Goal: Task Accomplishment & Management: Manage account settings

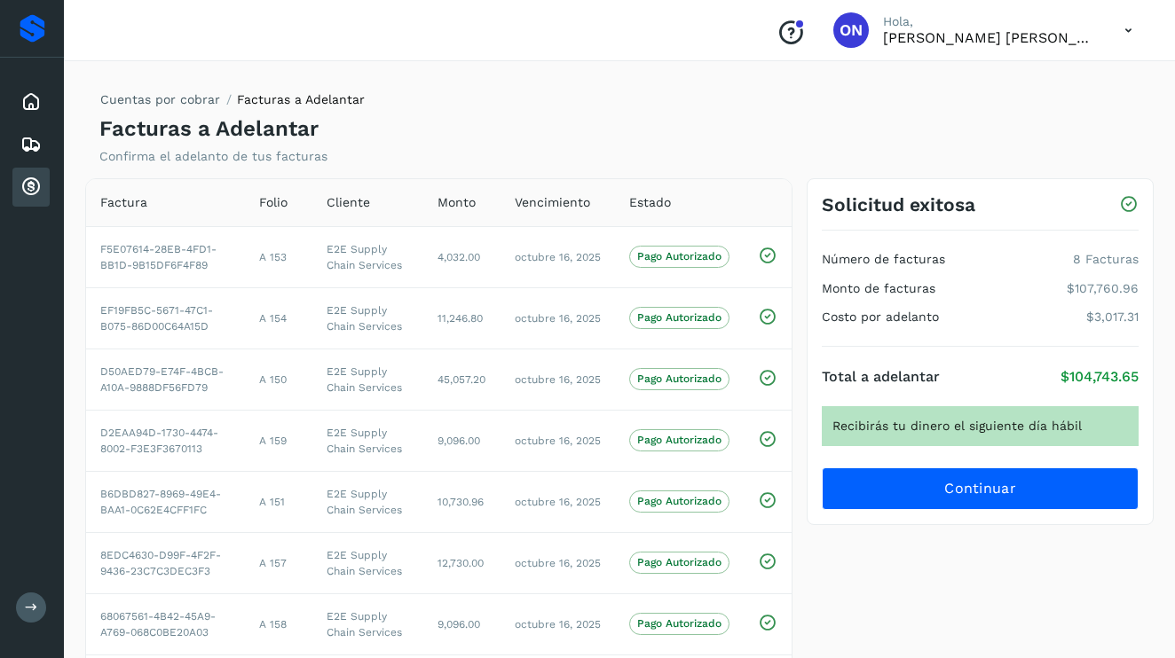
click at [24, 180] on icon at bounding box center [30, 187] width 21 height 21
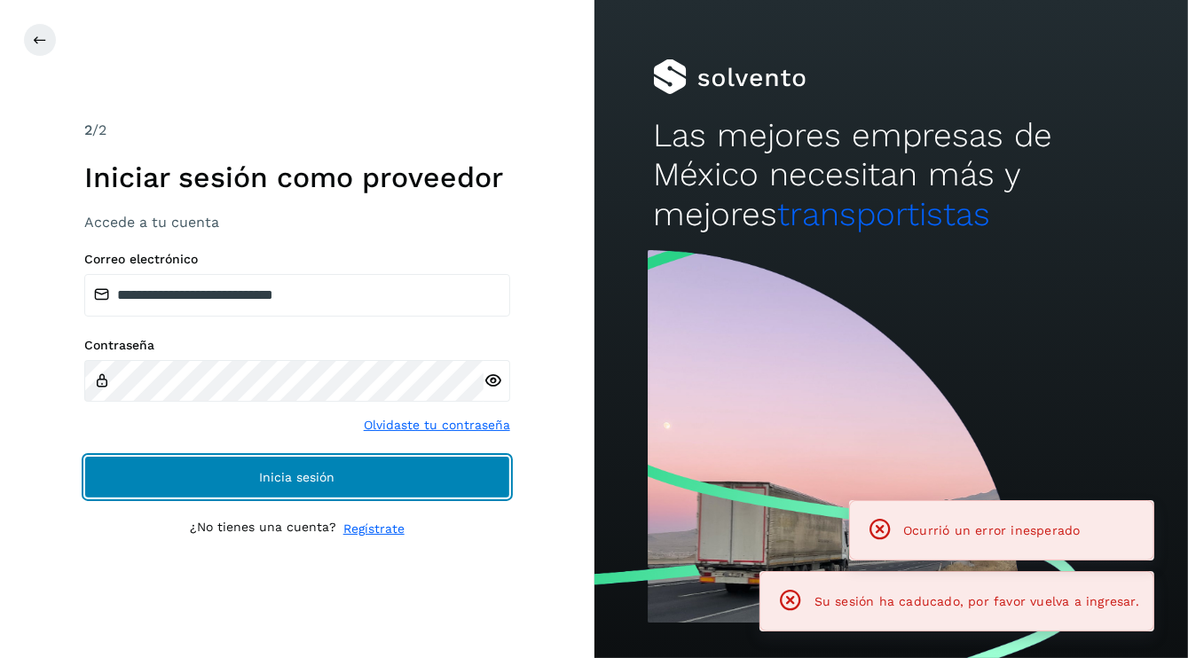
click at [304, 484] on button "Inicia sesión" at bounding box center [297, 477] width 426 height 43
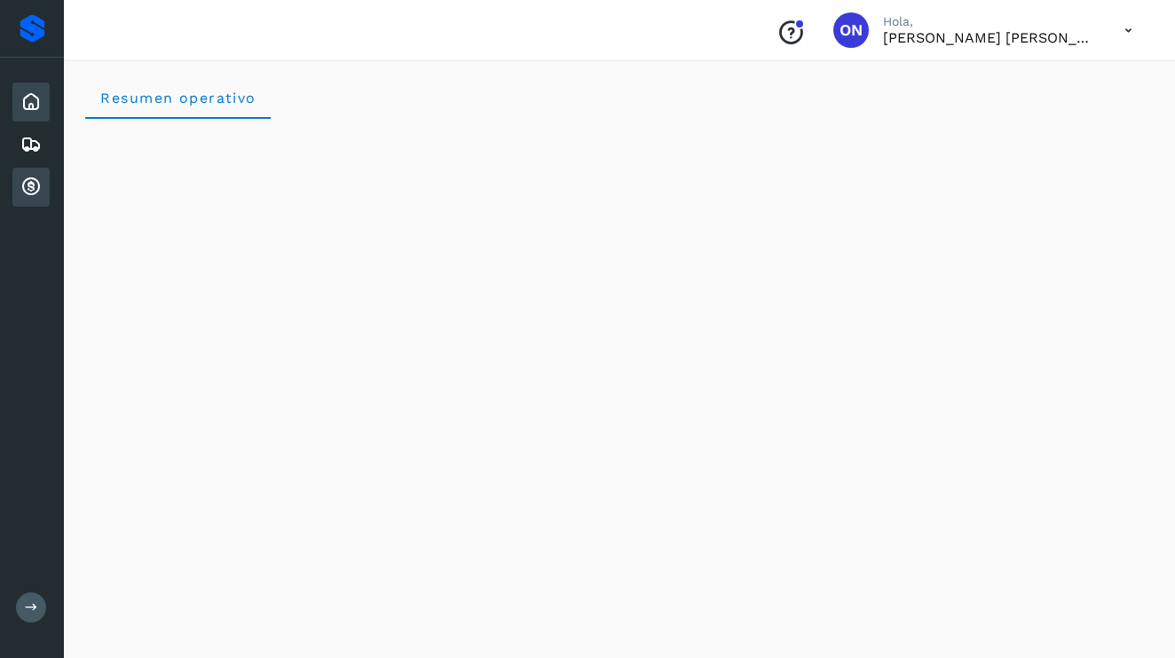
click at [28, 189] on icon at bounding box center [30, 187] width 21 height 21
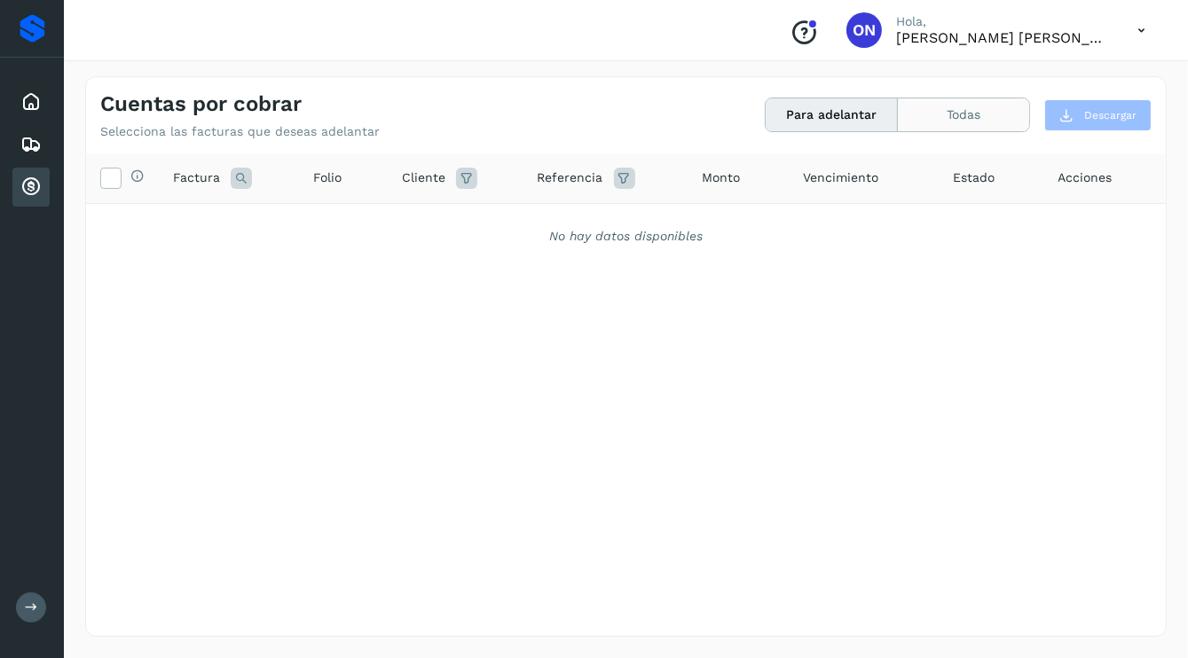
click at [955, 112] on button "Todas" at bounding box center [963, 114] width 131 height 33
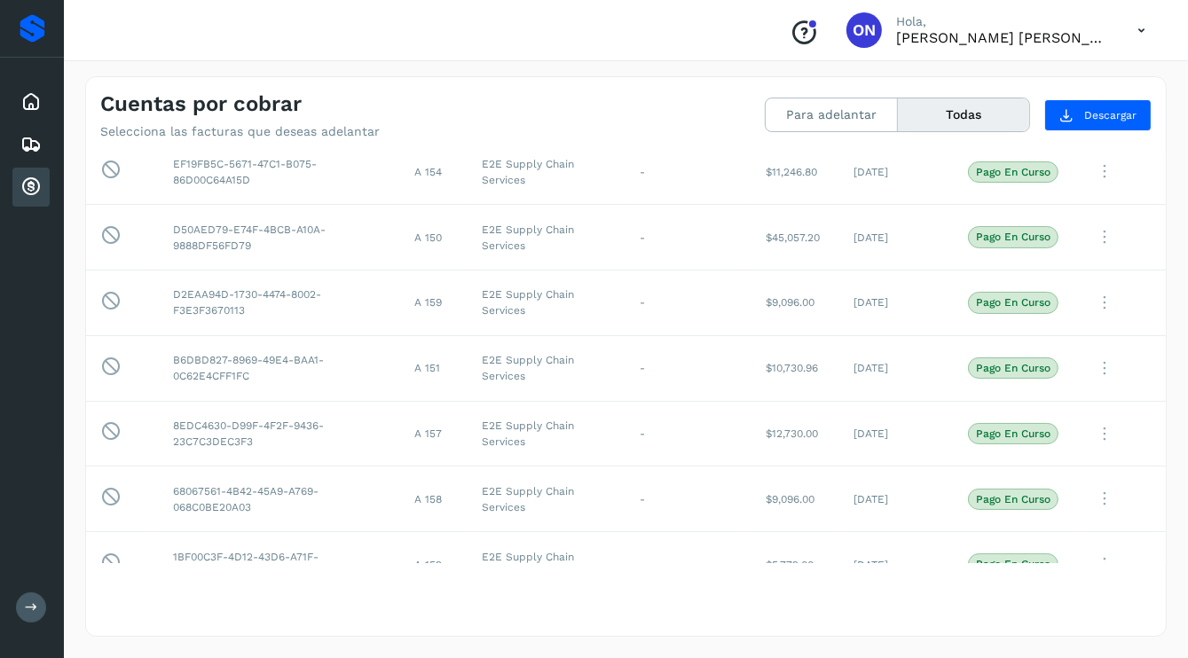
scroll to position [266, 0]
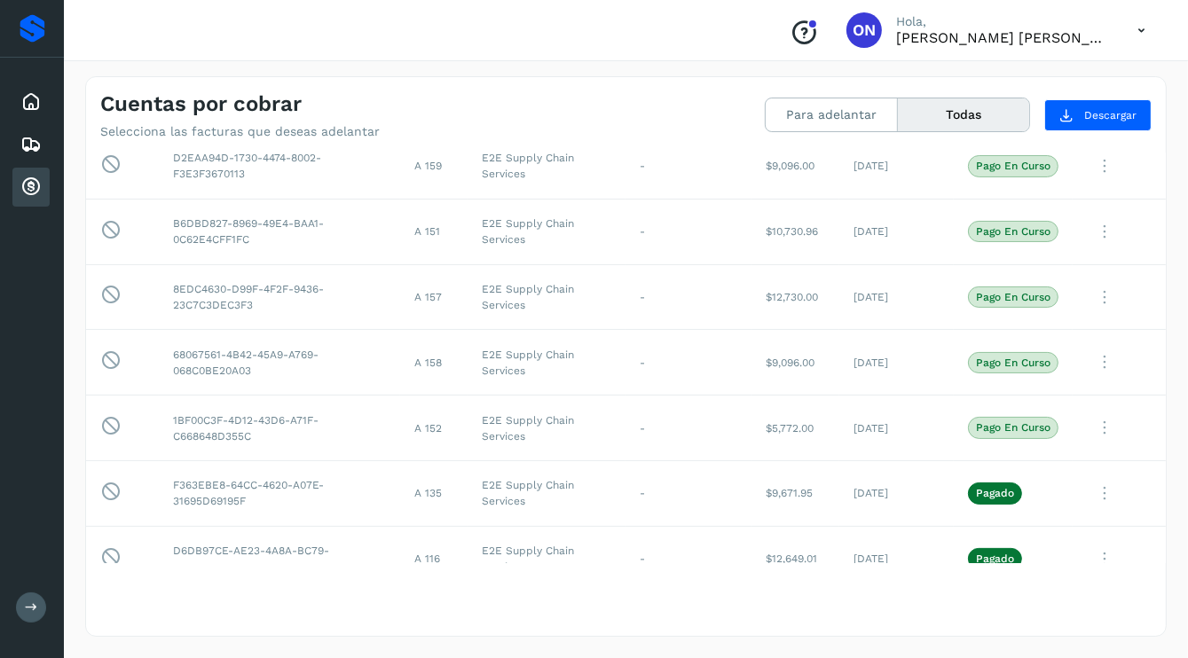
click at [1138, 32] on icon at bounding box center [1141, 30] width 36 height 36
click at [1000, 90] on div "Cerrar sesión" at bounding box center [1053, 80] width 211 height 34
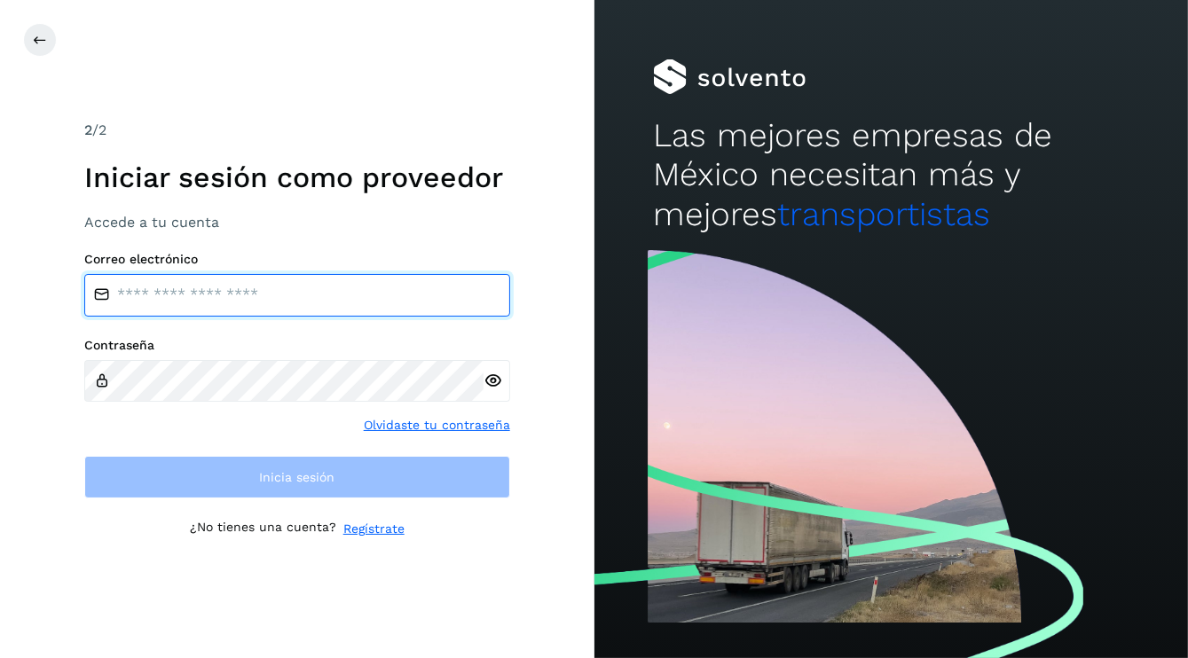
type input "**********"
